Goal: Task Accomplishment & Management: Manage account settings

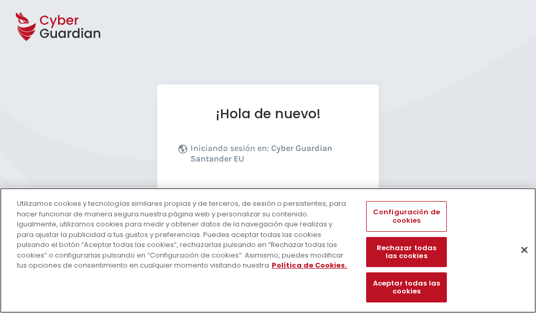
scroll to position [129, 0]
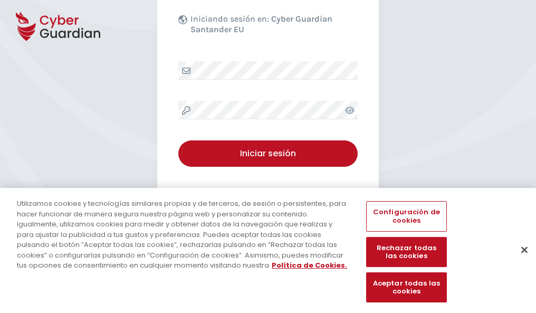
click at [519, 261] on button "Cerrar" at bounding box center [524, 249] width 23 height 23
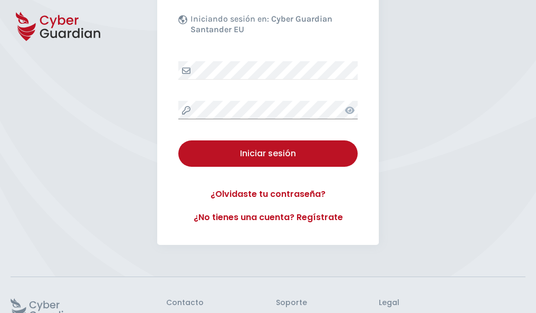
scroll to position [205, 0]
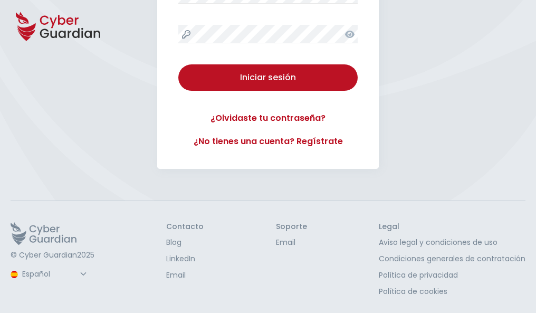
click at [178, 64] on button "Iniciar sesión" at bounding box center [267, 77] width 179 height 26
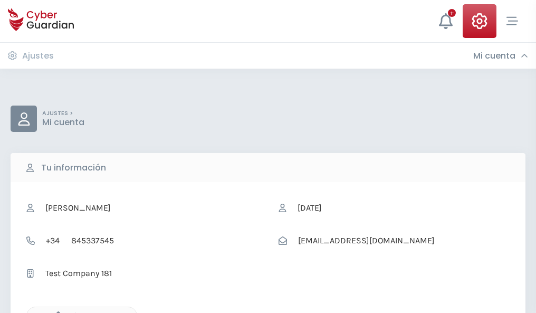
click at [55, 312] on icon "button" at bounding box center [55, 315] width 9 height 9
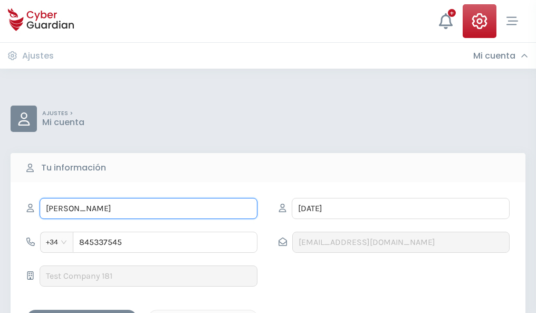
click at [148, 208] on input "MARTINA" at bounding box center [149, 208] width 218 height 21
type input "M"
type input "Olegario"
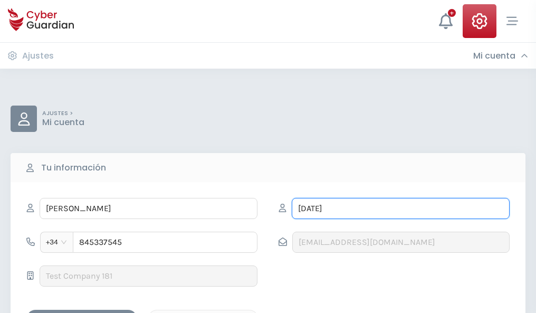
click at [400, 208] on input "NADAL" at bounding box center [401, 208] width 218 height 21
type input "N"
type input "Ayuso"
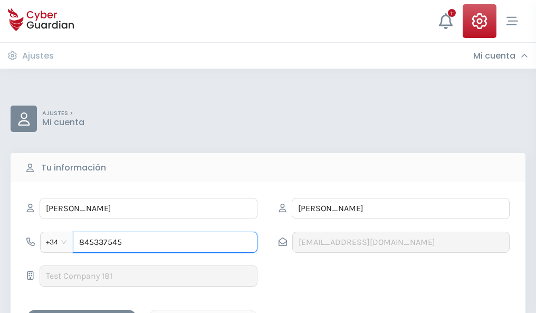
click at [165, 242] on input "845337545" at bounding box center [165, 242] width 185 height 21
type input "8"
type input "871867995"
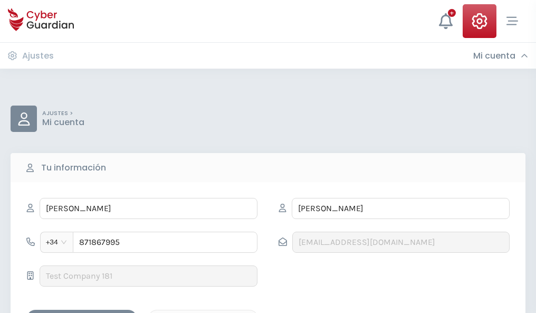
click at [82, 312] on div "Guardar cambios" at bounding box center [81, 318] width 95 height 13
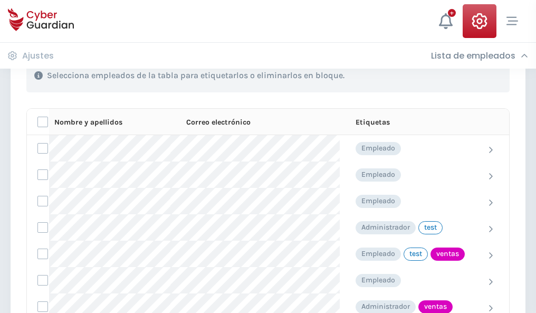
scroll to position [478, 0]
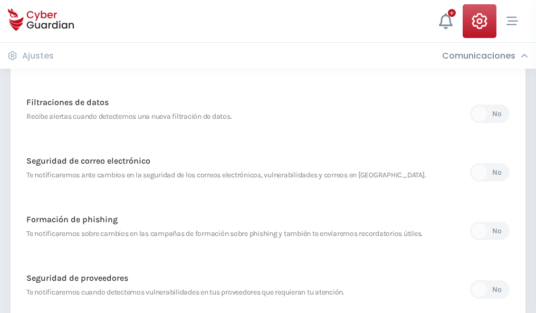
scroll to position [555, 0]
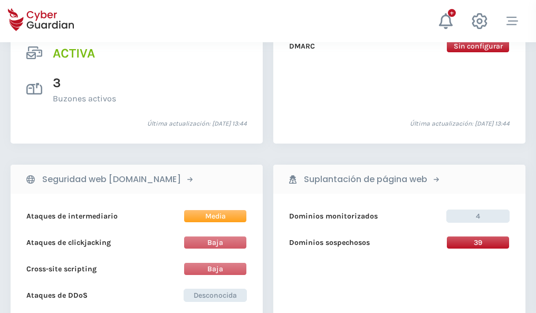
scroll to position [1072, 0]
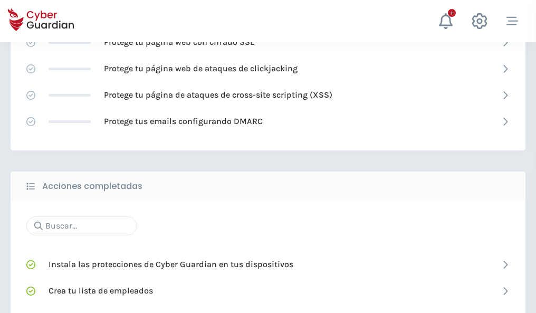
scroll to position [703, 0]
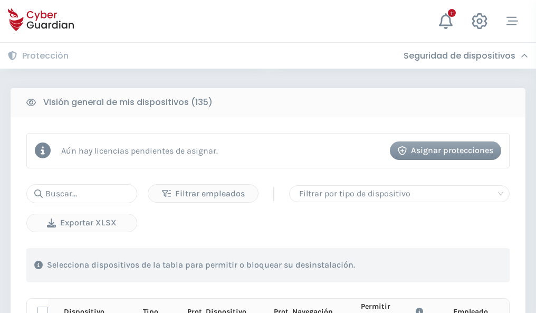
scroll to position [932, 0]
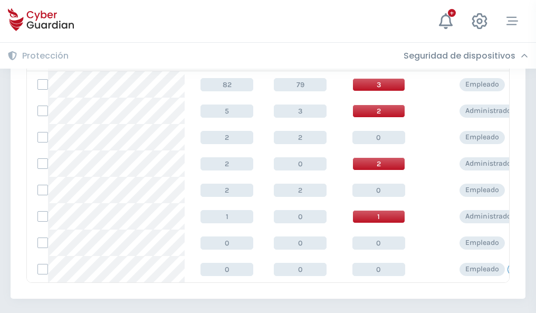
scroll to position [489, 0]
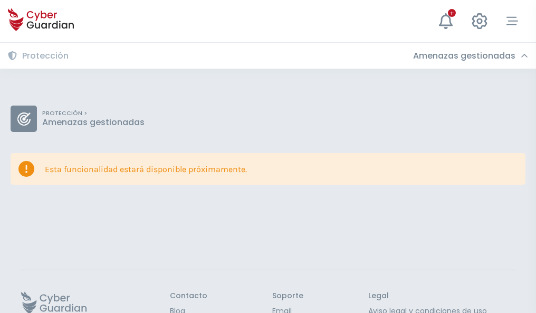
scroll to position [69, 0]
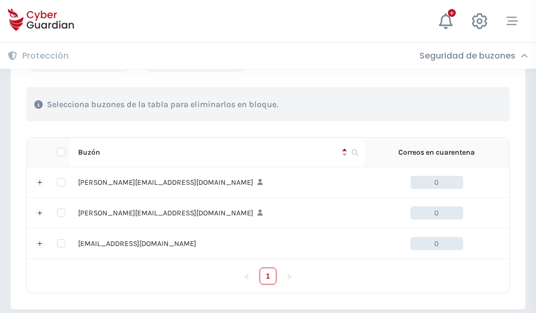
scroll to position [489, 0]
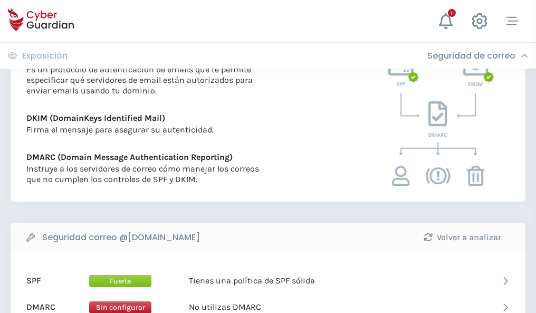
scroll to position [569, 0]
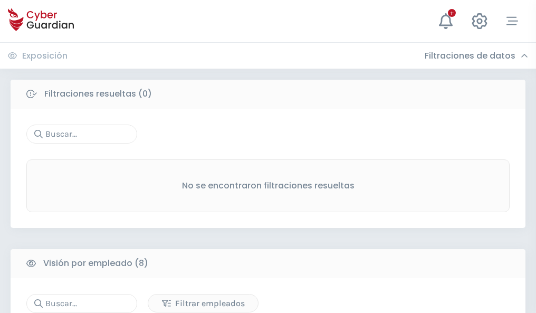
scroll to position [899, 0]
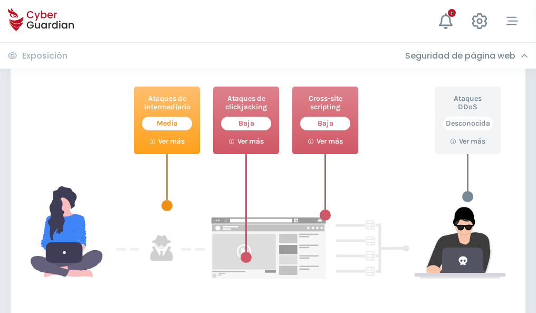
scroll to position [574, 0]
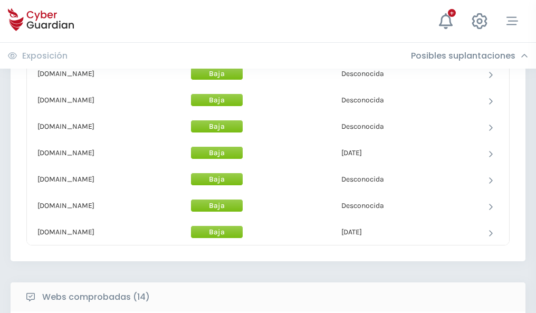
scroll to position [1028, 0]
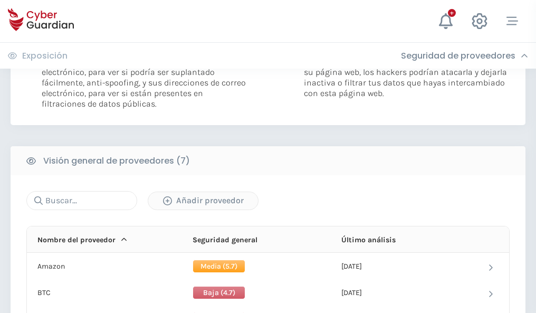
scroll to position [706, 0]
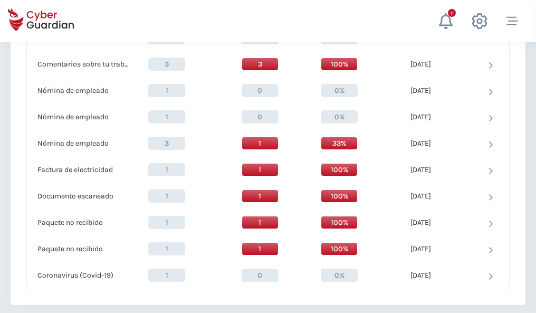
scroll to position [1093, 0]
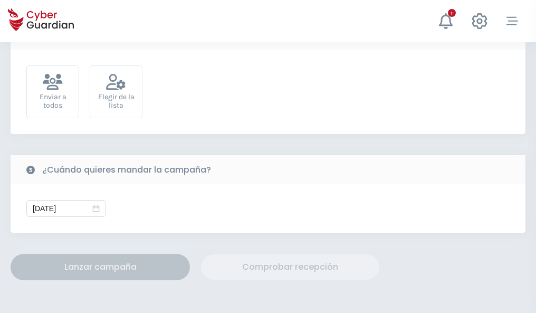
scroll to position [386, 0]
